Goal: Task Accomplishment & Management: Manage account settings

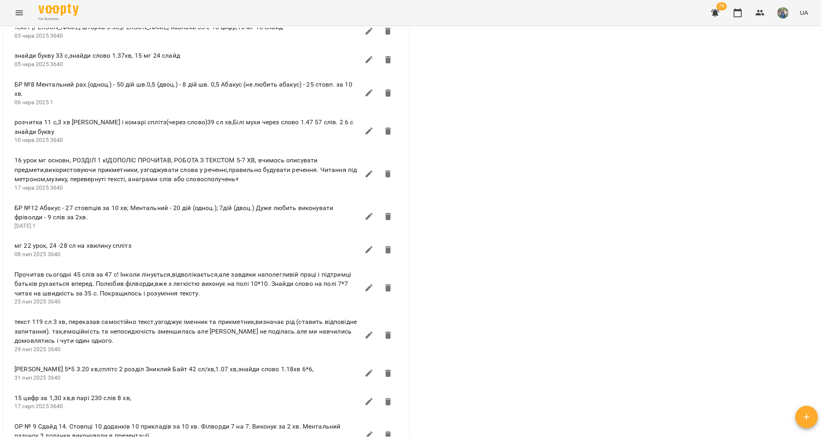
scroll to position [1048, 0]
click at [18, 16] on icon "Menu" at bounding box center [19, 13] width 10 height 10
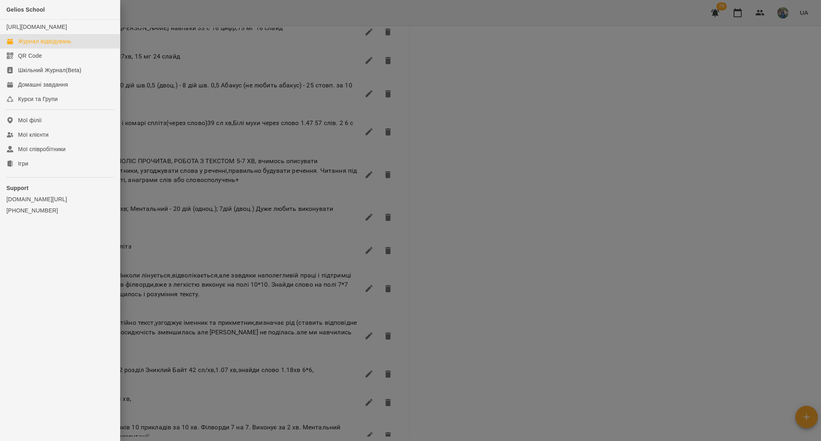
click at [26, 49] on link "Журнал відвідувань" at bounding box center [60, 41] width 120 height 14
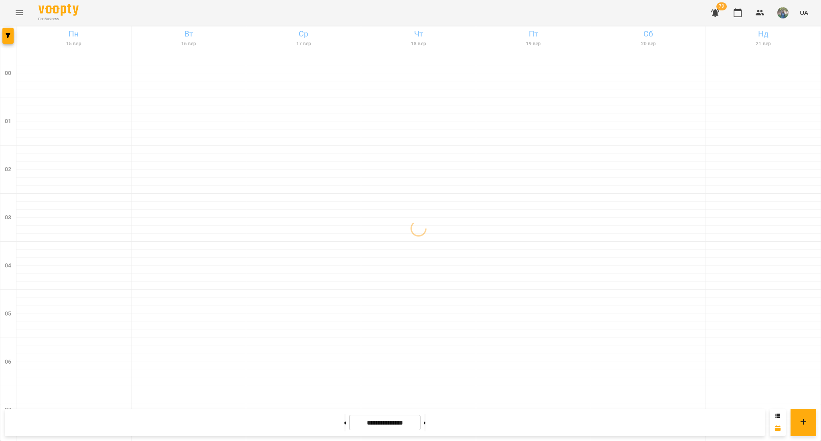
scroll to position [799, 0]
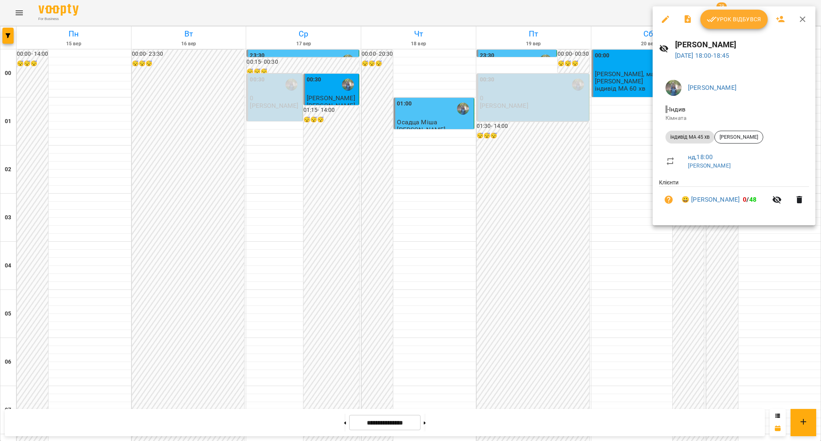
click at [729, 18] on span "Урок відбувся" at bounding box center [734, 19] width 55 height 10
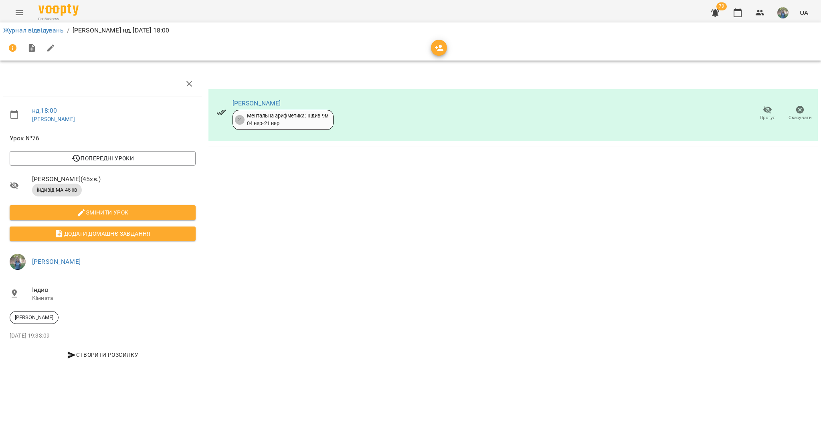
drag, startPoint x: 0, startPoint y: 30, endPoint x: 9, endPoint y: 39, distance: 12.5
click at [0, 31] on div "Журнал відвідувань / [PERSON_NAME] нд, [DATE] 18:00" at bounding box center [410, 41] width 824 height 41
click at [12, 39] on button "button" at bounding box center [12, 47] width 19 height 19
